Goal: Check status: Check status

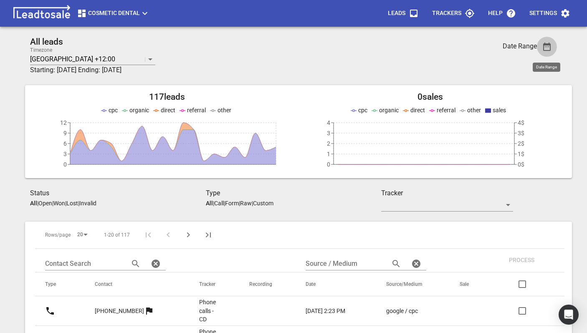
click at [542, 53] on button "button" at bounding box center [546, 47] width 20 height 20
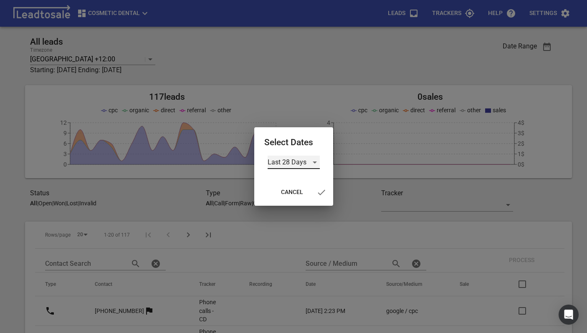
click at [283, 161] on div "Last 28 Days" at bounding box center [293, 162] width 52 height 13
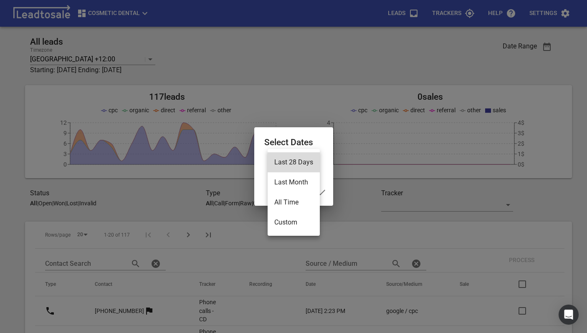
click at [292, 227] on li "Custom" at bounding box center [293, 222] width 52 height 20
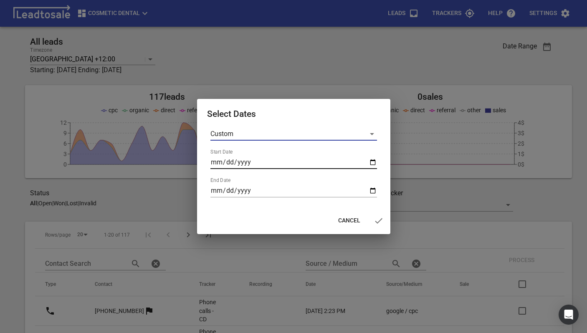
click at [373, 165] on input "Start Date" at bounding box center [293, 162] width 166 height 13
click at [373, 163] on input "2025-08-22" at bounding box center [293, 162] width 166 height 13
type input "2025-08-15"
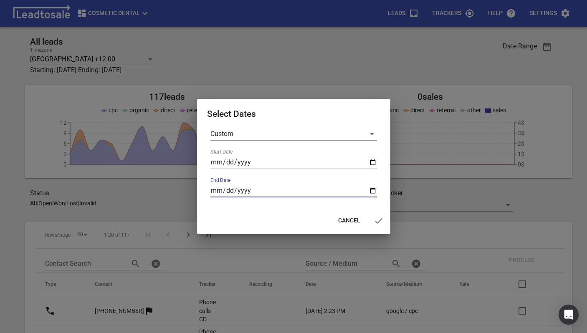
click at [373, 191] on input "End Date" at bounding box center [293, 190] width 166 height 13
type input "2025-08-15"
click at [381, 216] on icon "button" at bounding box center [378, 221] width 10 height 10
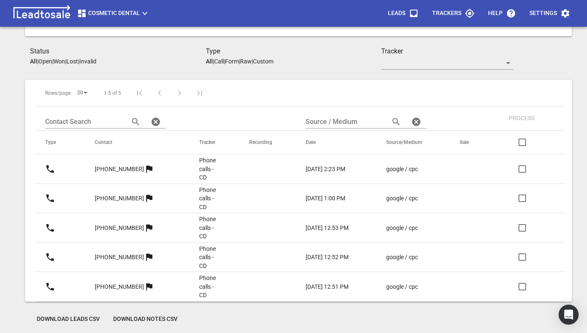
scroll to position [144, 0]
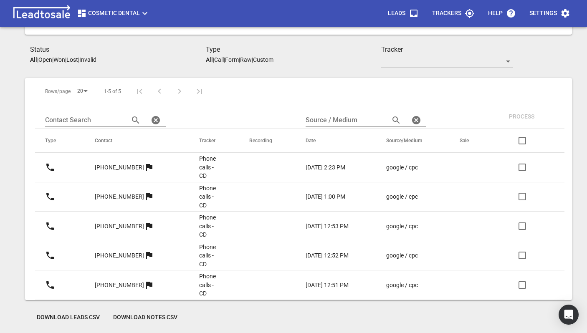
click at [117, 281] on p "[PHONE_NUMBER]" at bounding box center [119, 285] width 49 height 9
click at [118, 253] on p "[PHONE_NUMBER]" at bounding box center [119, 255] width 49 height 9
click at [117, 224] on p "[PHONE_NUMBER]" at bounding box center [119, 226] width 49 height 9
click at [116, 197] on p "+64212750080" at bounding box center [119, 196] width 49 height 9
click at [115, 169] on p "[PHONE_NUMBER]" at bounding box center [119, 167] width 49 height 9
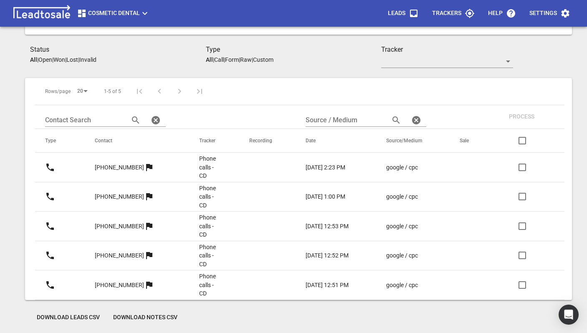
scroll to position [0, 0]
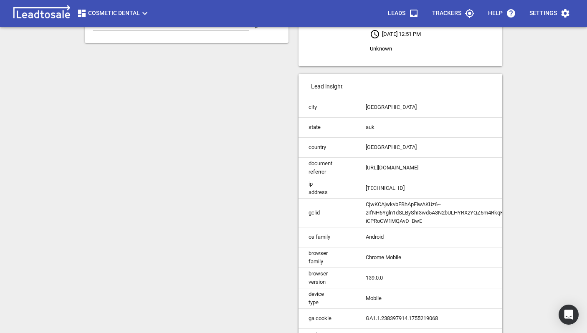
scroll to position [171, 0]
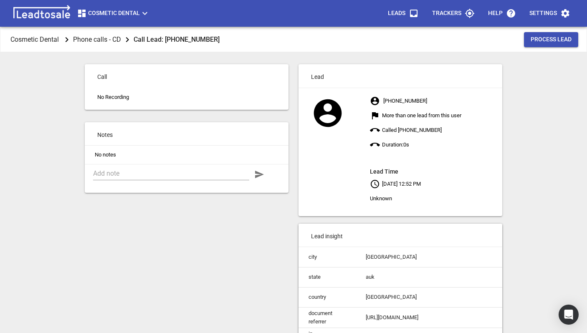
scroll to position [171, 0]
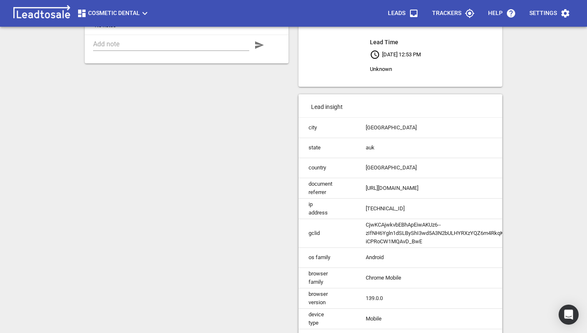
scroll to position [171, 0]
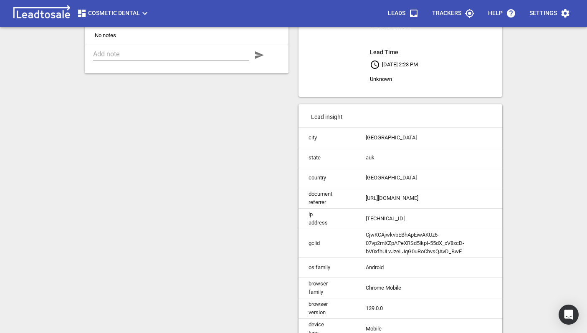
scroll to position [171, 0]
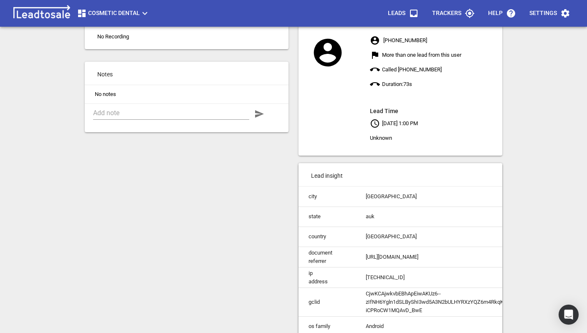
scroll to position [171, 0]
